Goal: Transaction & Acquisition: Purchase product/service

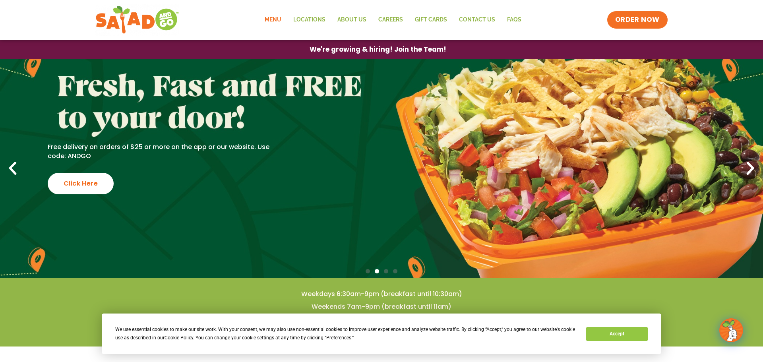
click at [271, 19] on link "Menu" at bounding box center [273, 20] width 29 height 18
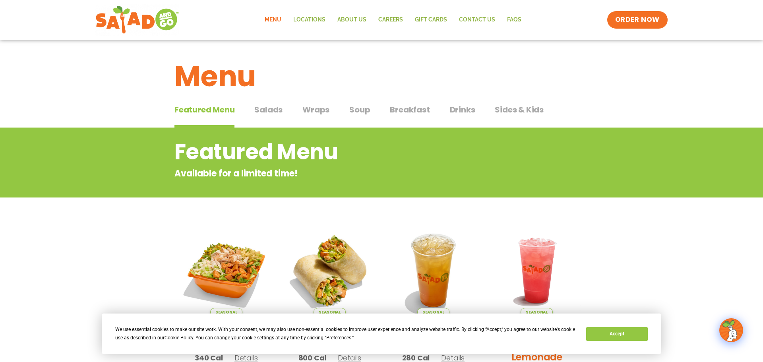
click at [267, 111] on span "Salads" at bounding box center [268, 110] width 28 height 12
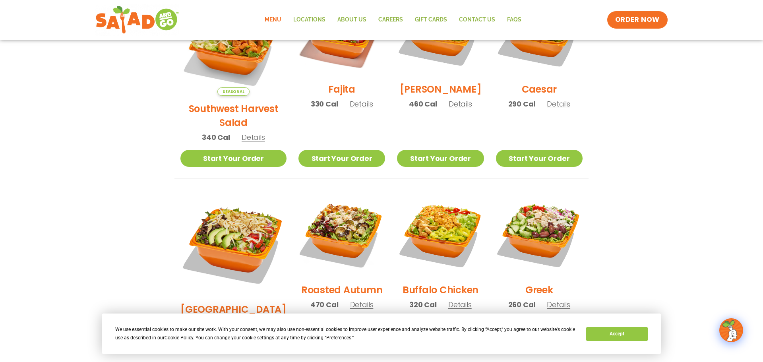
scroll to position [276, 0]
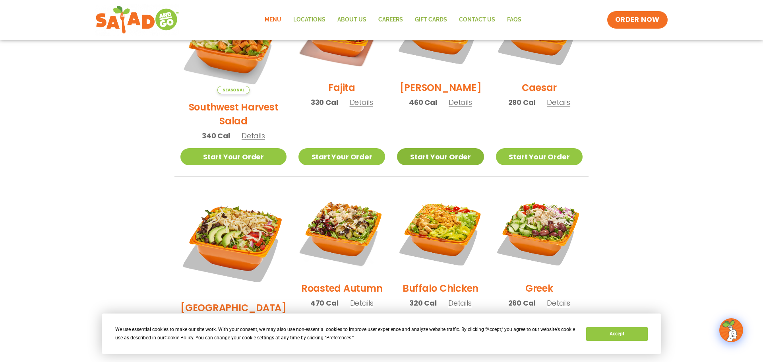
click at [433, 148] on link "Start Your Order" at bounding box center [440, 156] width 87 height 17
